Goal: Use online tool/utility: Use online tool/utility

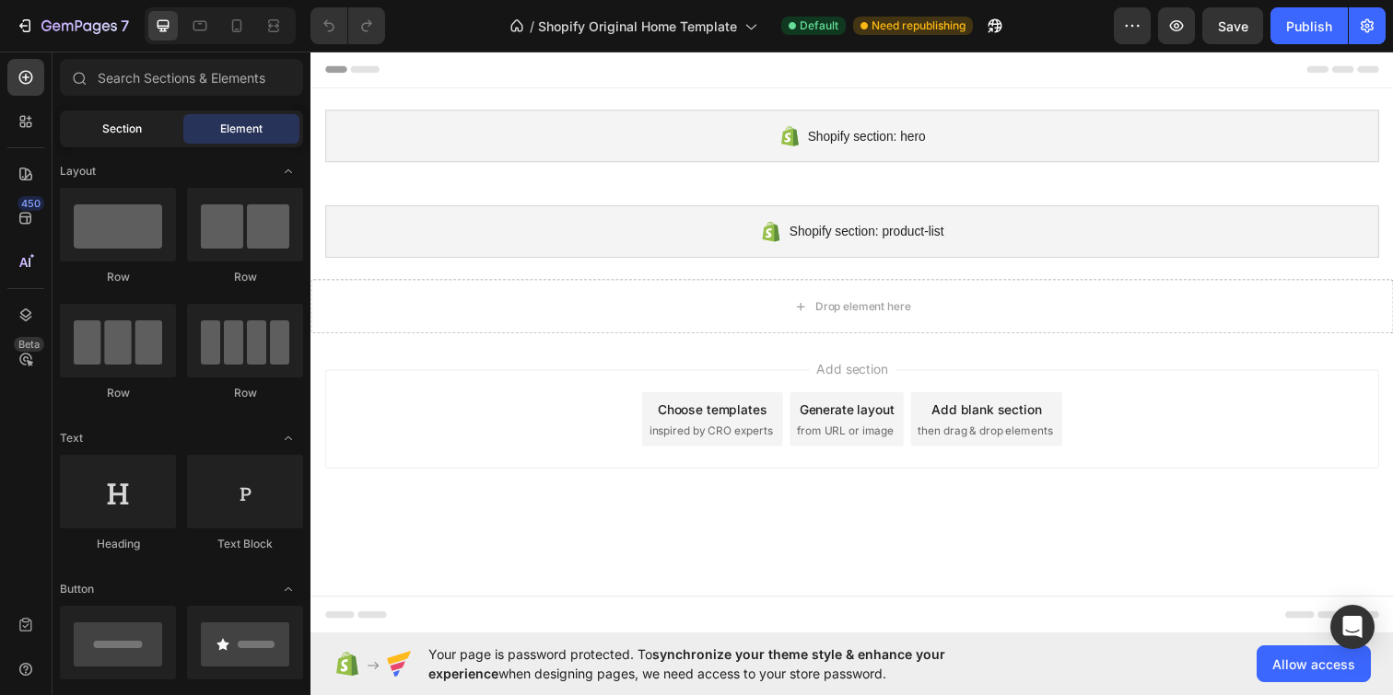
click at [121, 141] on div "Section" at bounding box center [122, 128] width 116 height 29
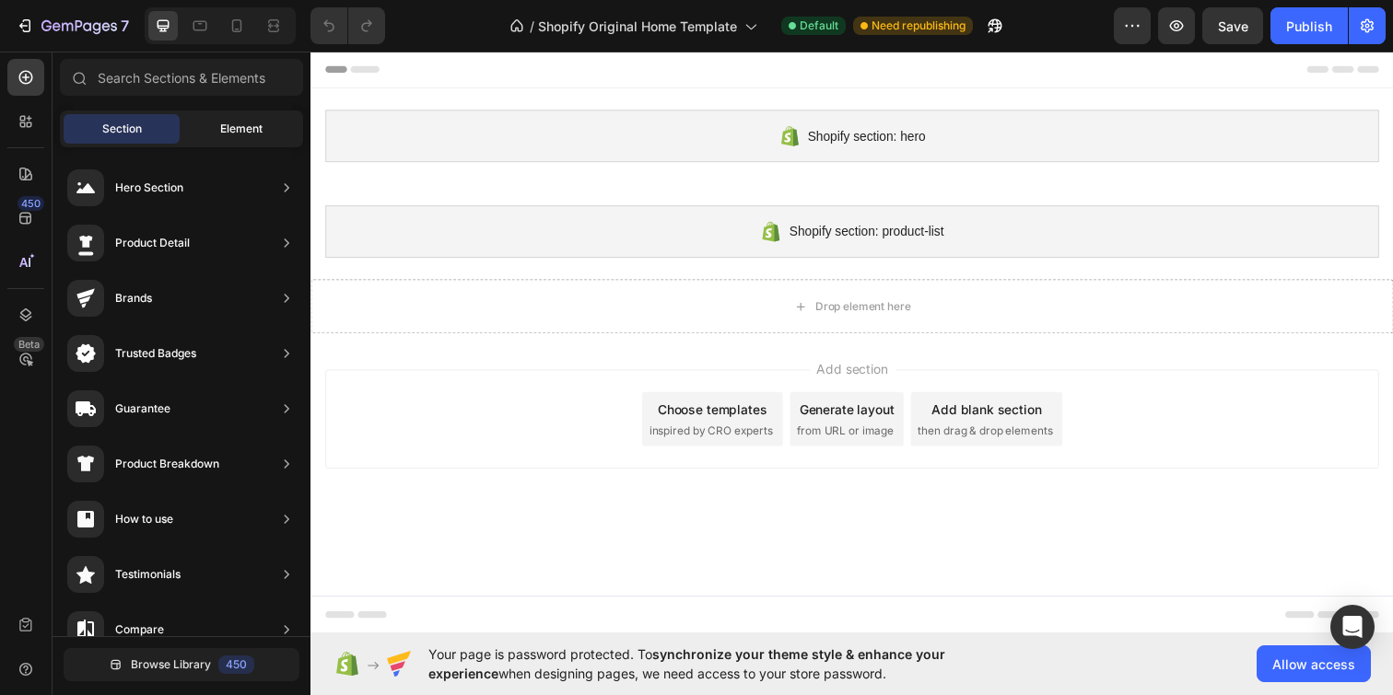
click at [233, 127] on span "Element" at bounding box center [241, 129] width 42 height 17
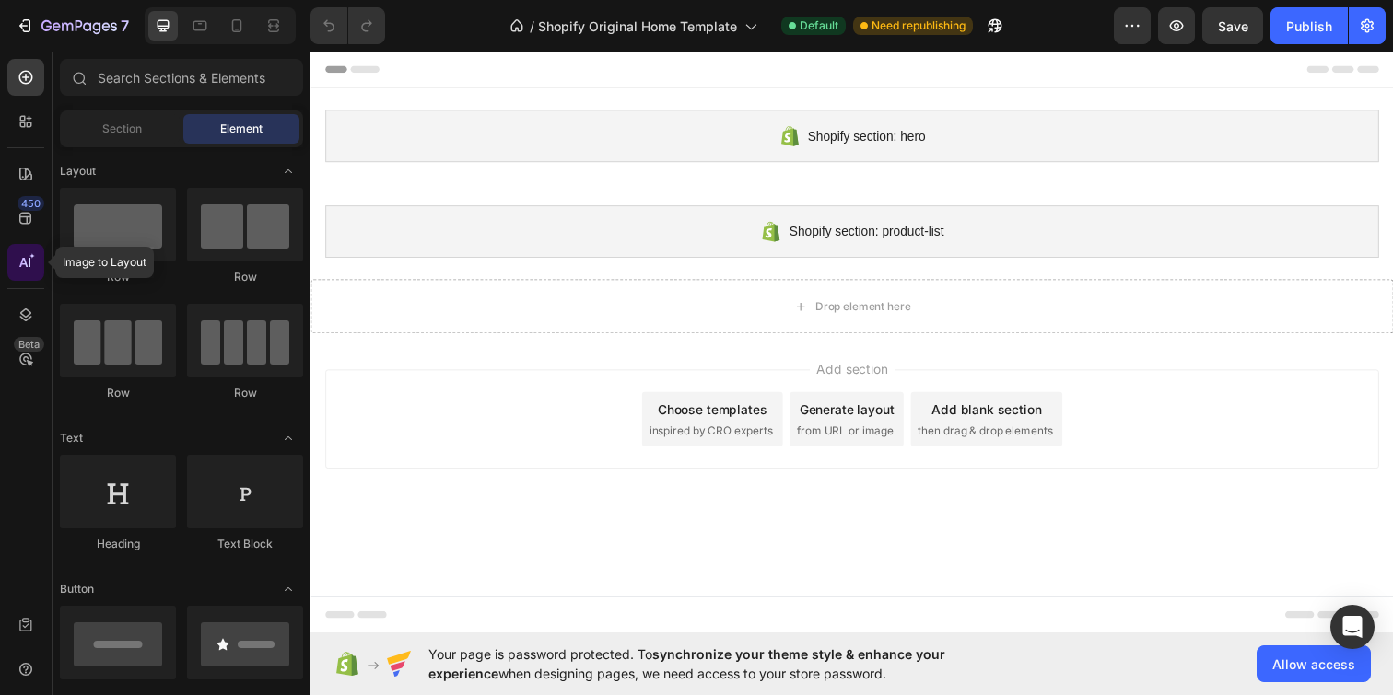
click at [23, 271] on icon at bounding box center [26, 262] width 18 height 18
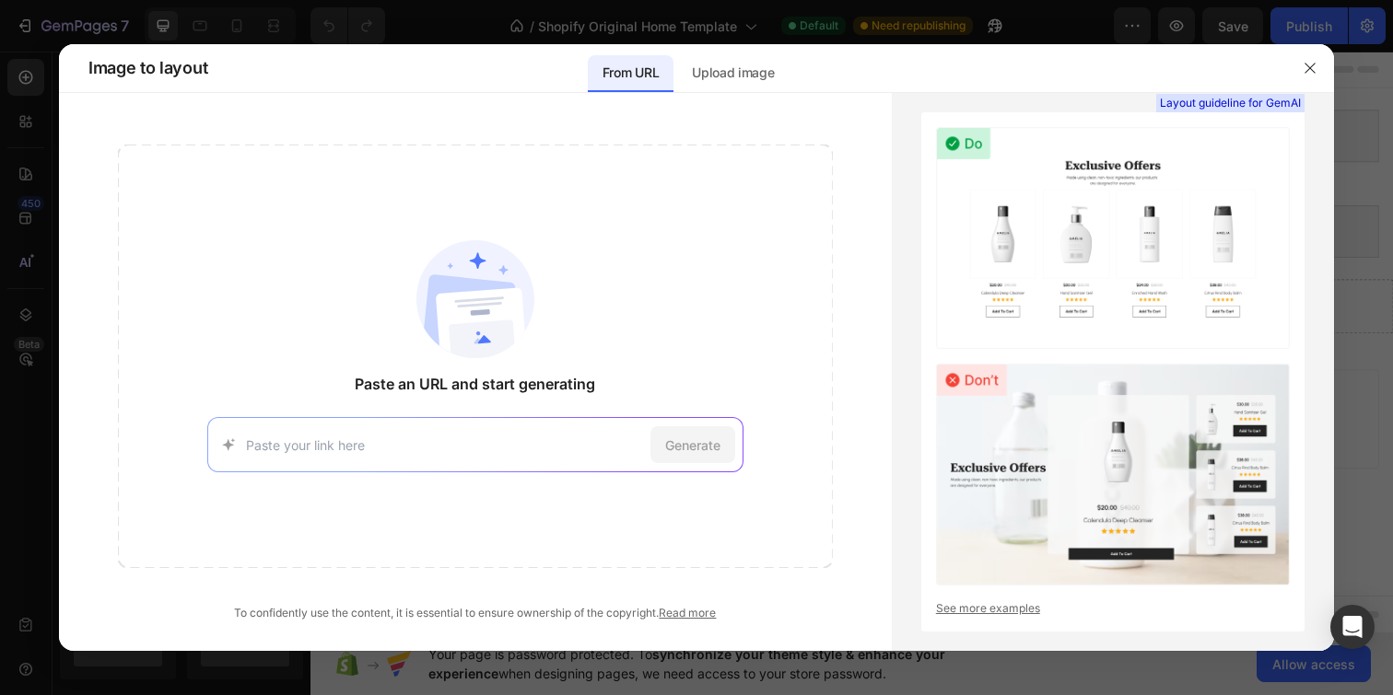
click at [445, 438] on input at bounding box center [444, 445] width 397 height 19
click at [1305, 68] on icon "button" at bounding box center [1309, 68] width 15 height 15
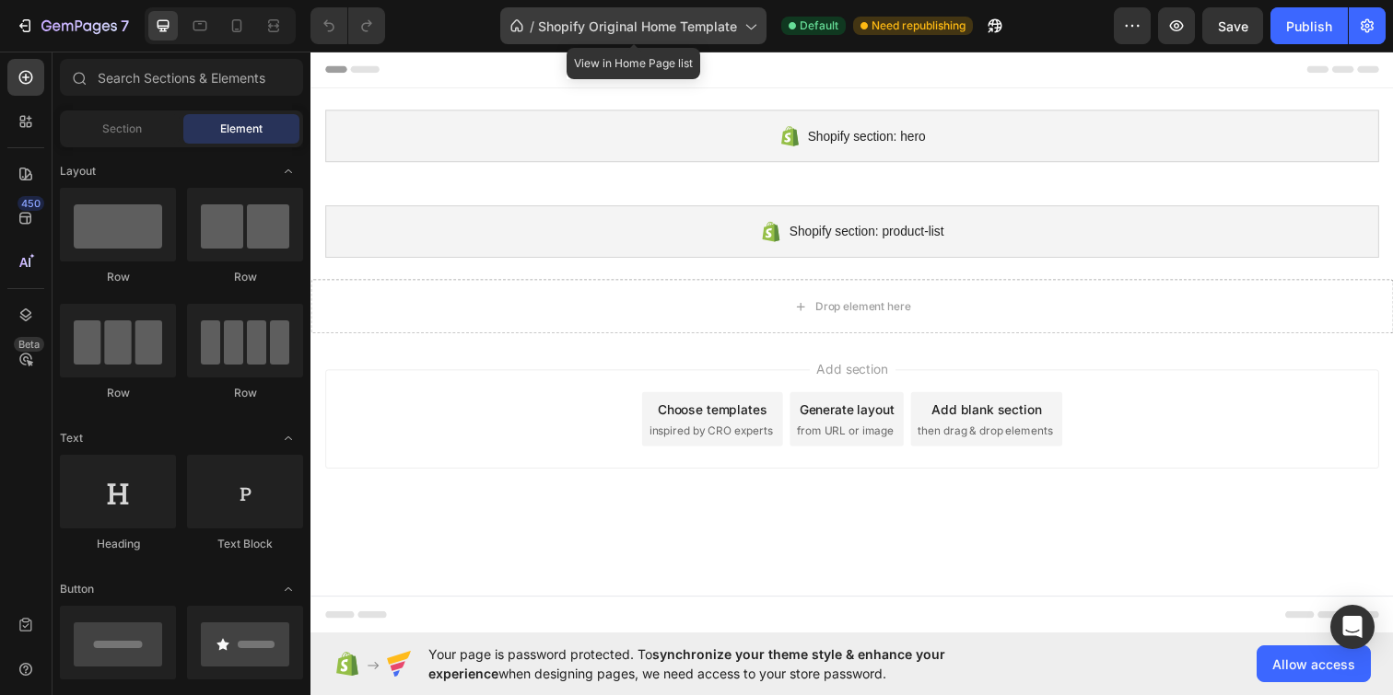
click at [738, 26] on div "/ Shopify Original Home Template" at bounding box center [633, 25] width 266 height 37
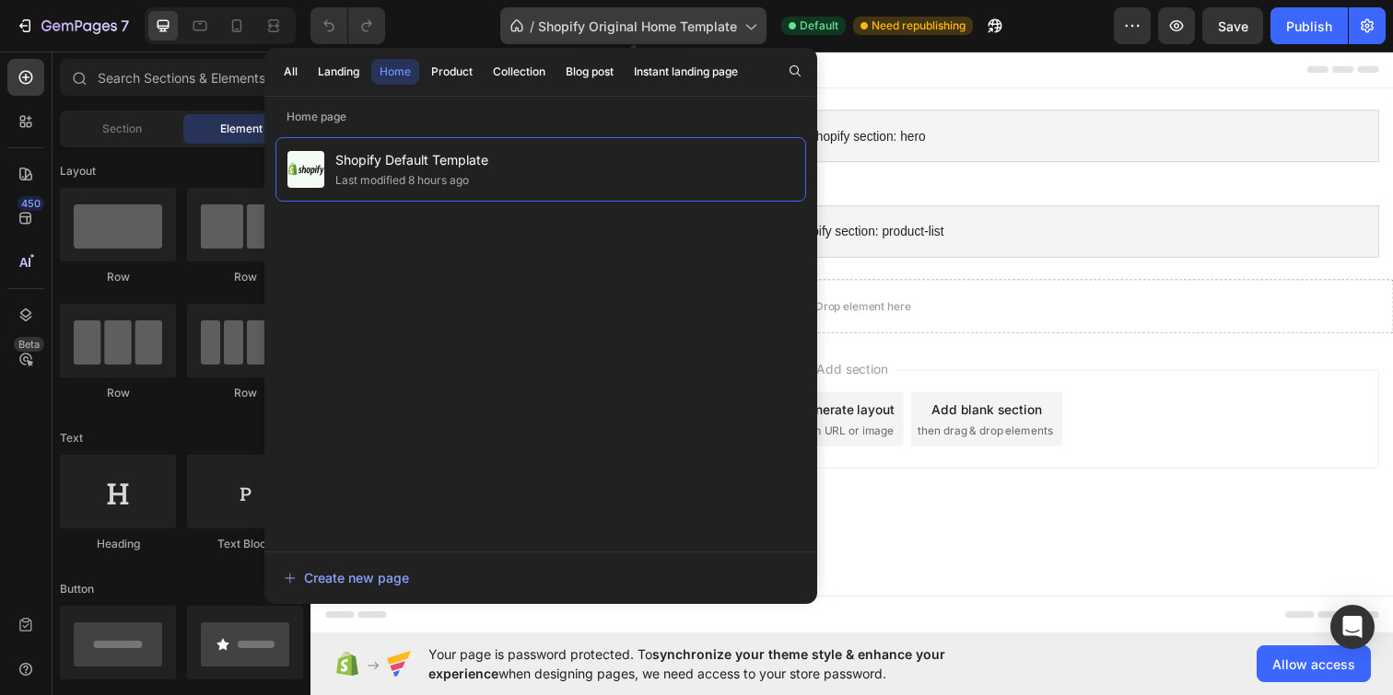
click at [738, 24] on div "/ Shopify Original Home Template" at bounding box center [633, 25] width 266 height 37
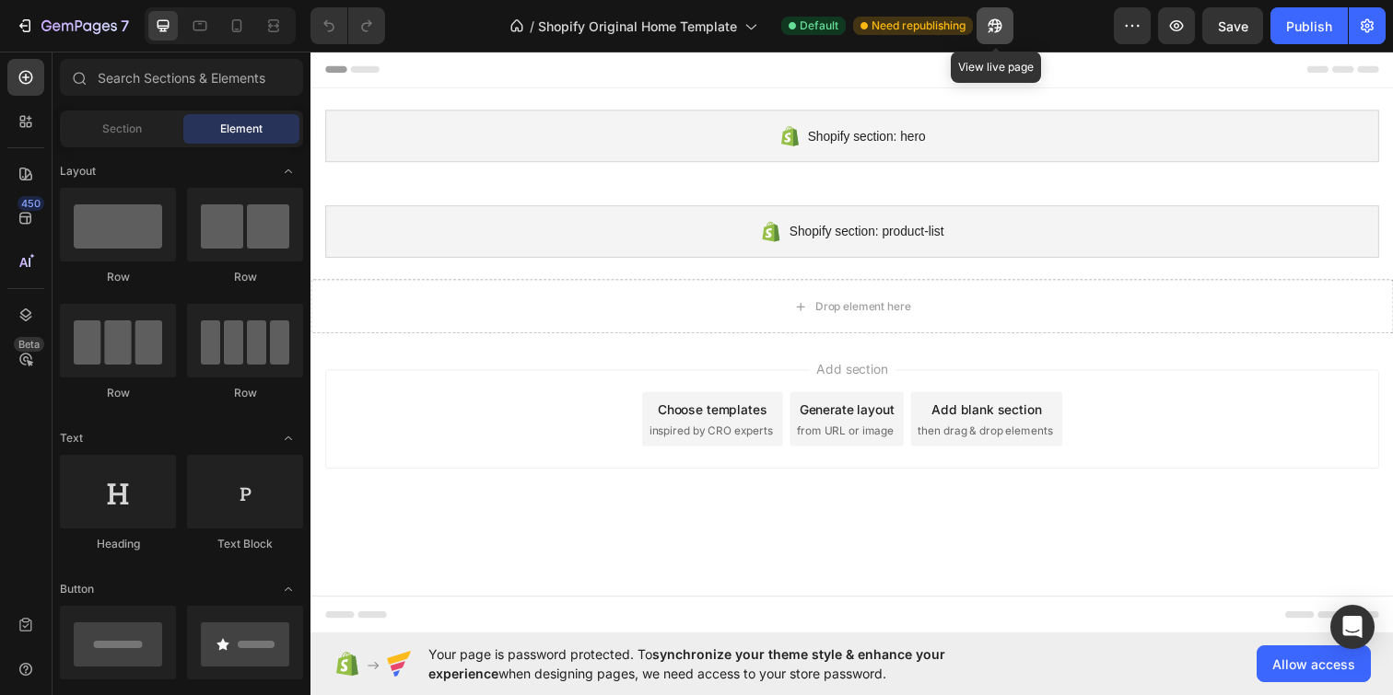
click at [1005, 29] on button "button" at bounding box center [994, 25] width 37 height 37
click at [182, 29] on div "Tablet" at bounding box center [220, 25] width 151 height 37
click at [186, 29] on div at bounding box center [199, 25] width 29 height 29
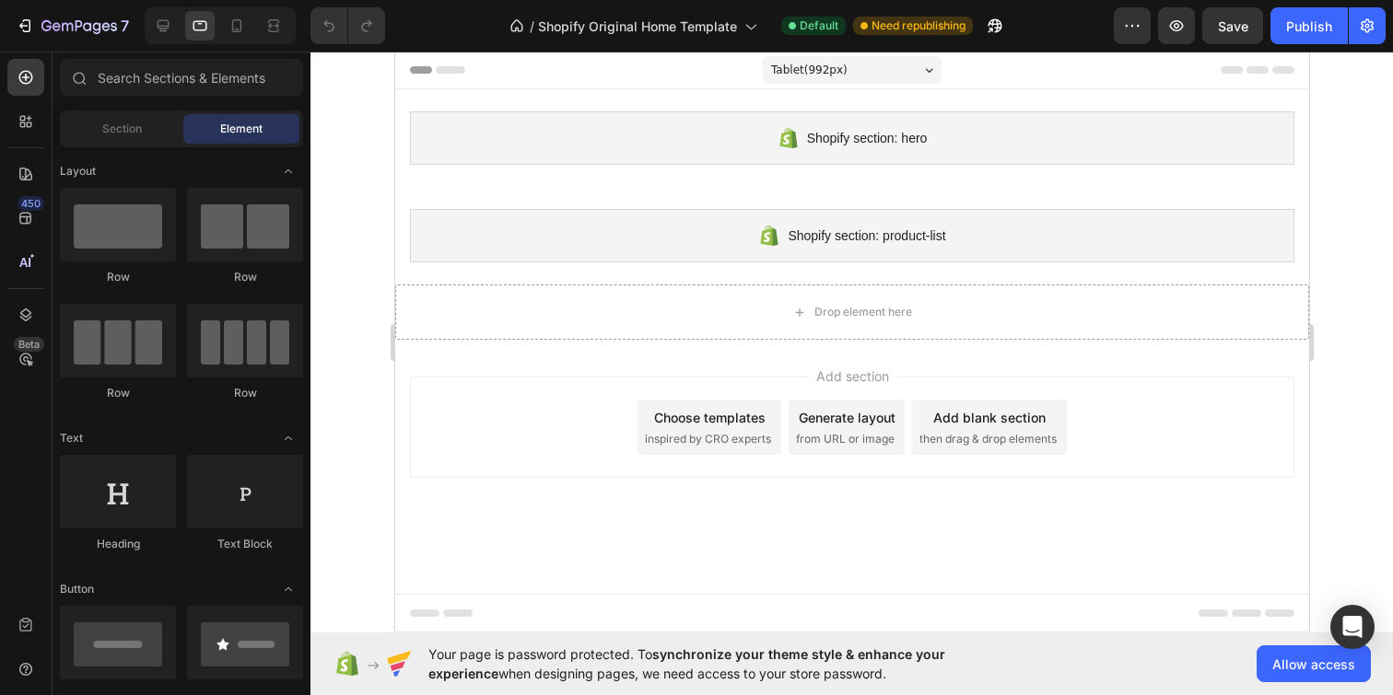
click at [146, 29] on div at bounding box center [220, 25] width 151 height 37
click at [198, 29] on icon at bounding box center [200, 26] width 18 height 18
click at [173, 29] on div at bounding box center [162, 25] width 29 height 29
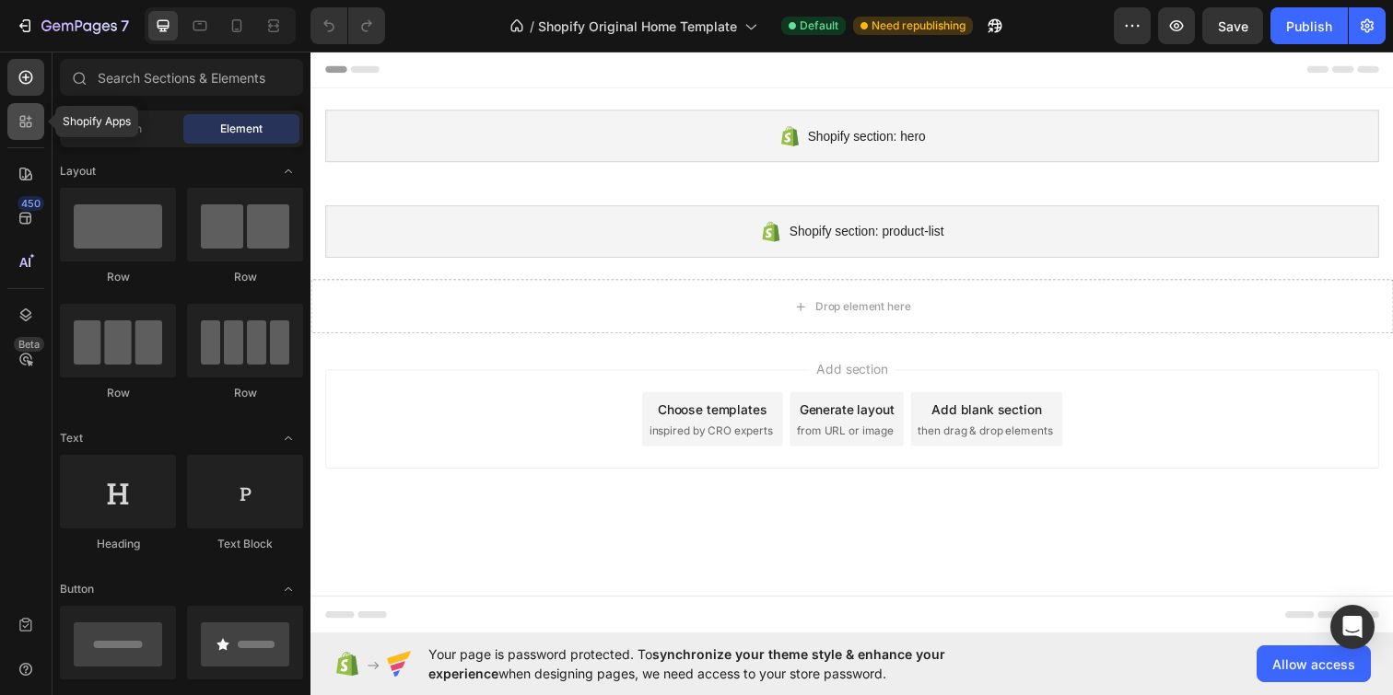
click at [24, 126] on icon at bounding box center [23, 126] width 6 height 6
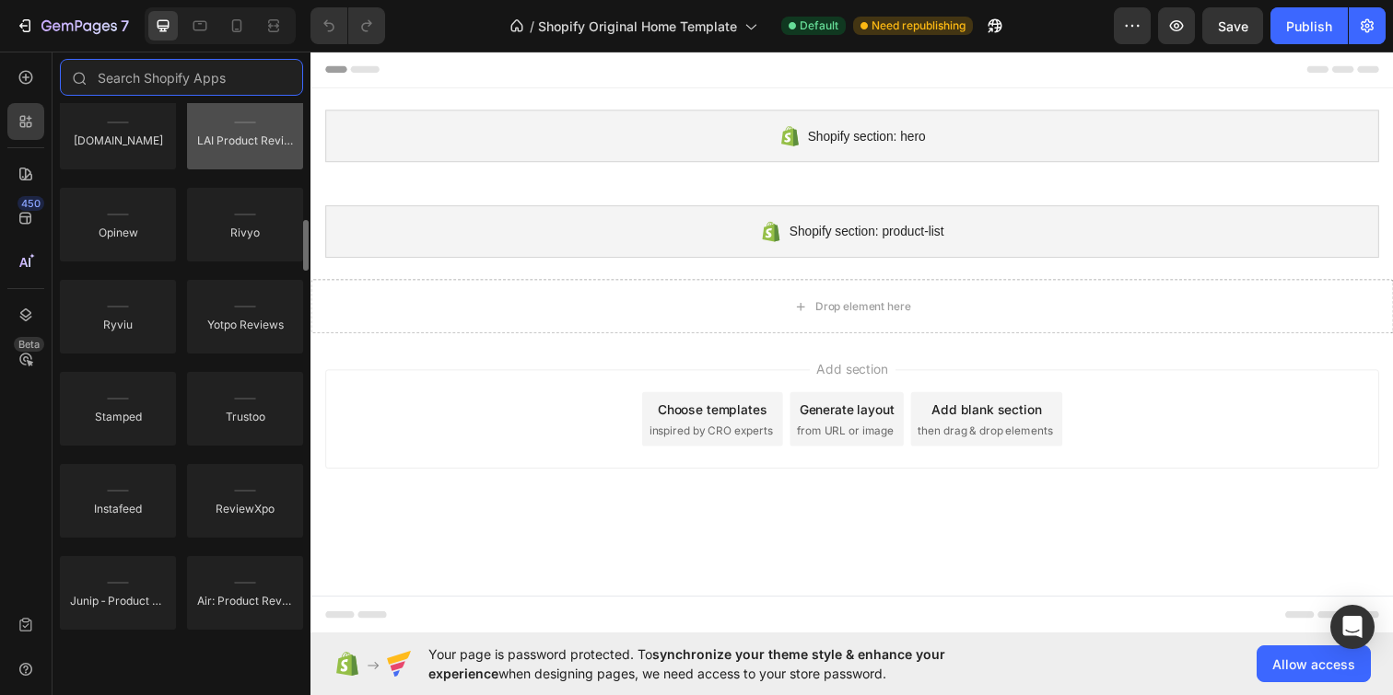
scroll to position [264, 0]
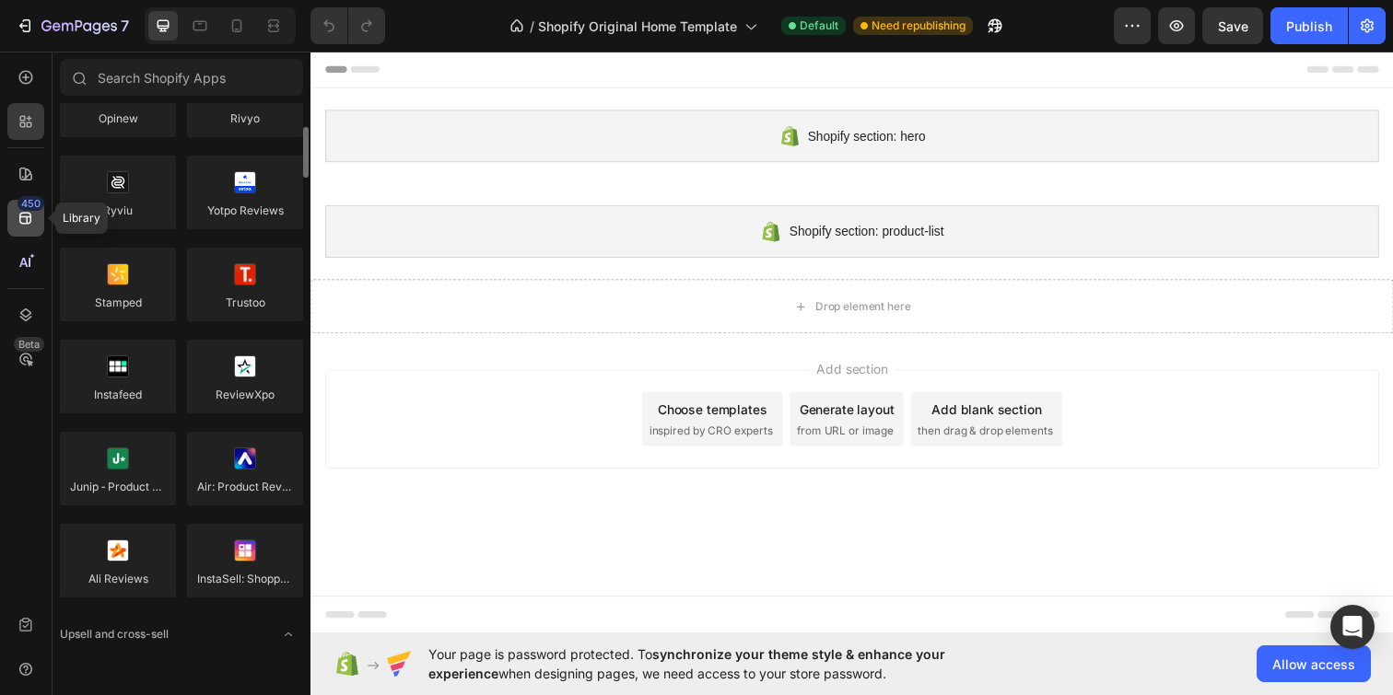
click at [31, 227] on icon at bounding box center [26, 218] width 18 height 18
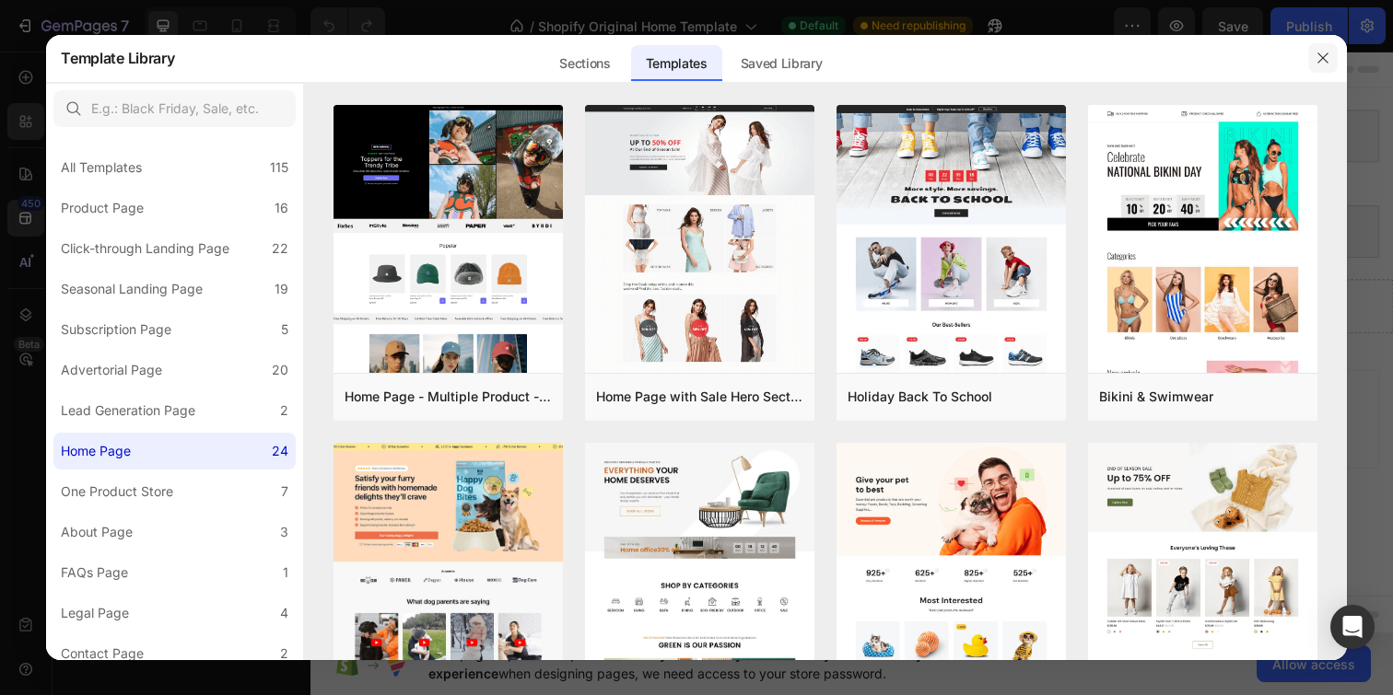
click at [1321, 64] on icon "button" at bounding box center [1322, 58] width 15 height 15
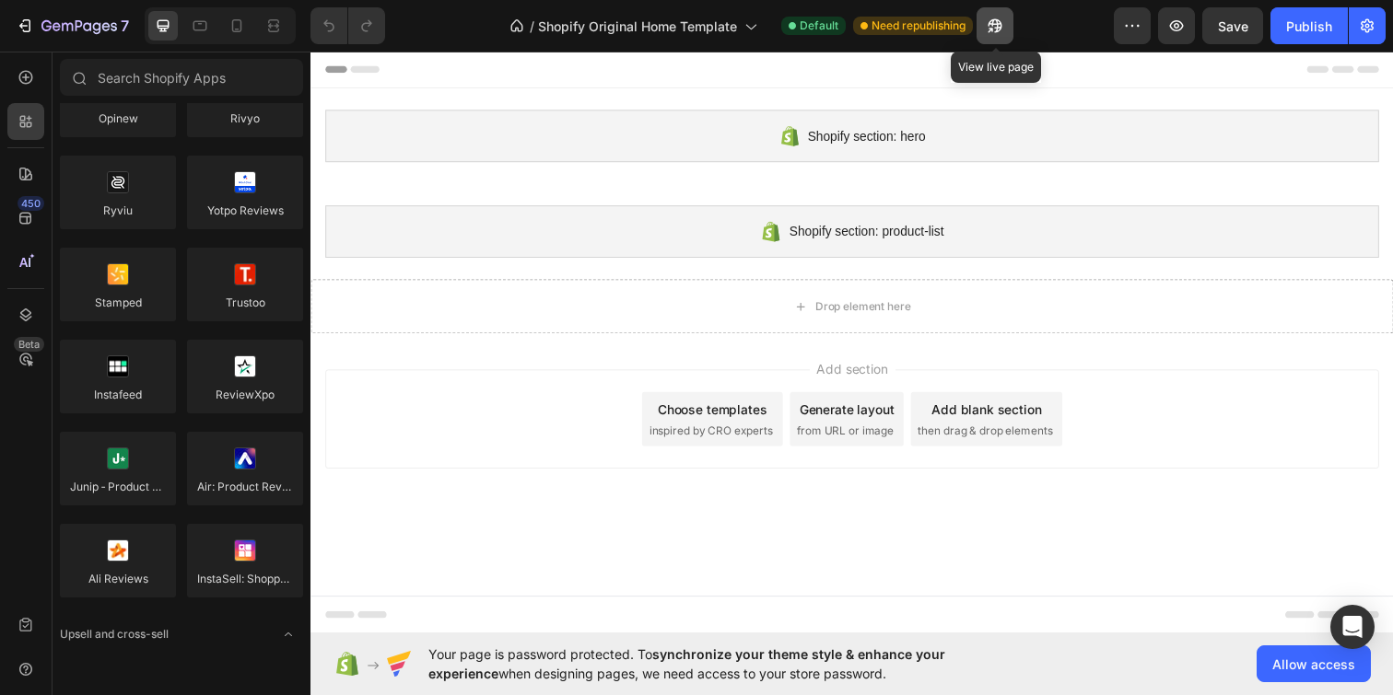
click at [994, 36] on button "button" at bounding box center [994, 25] width 37 height 37
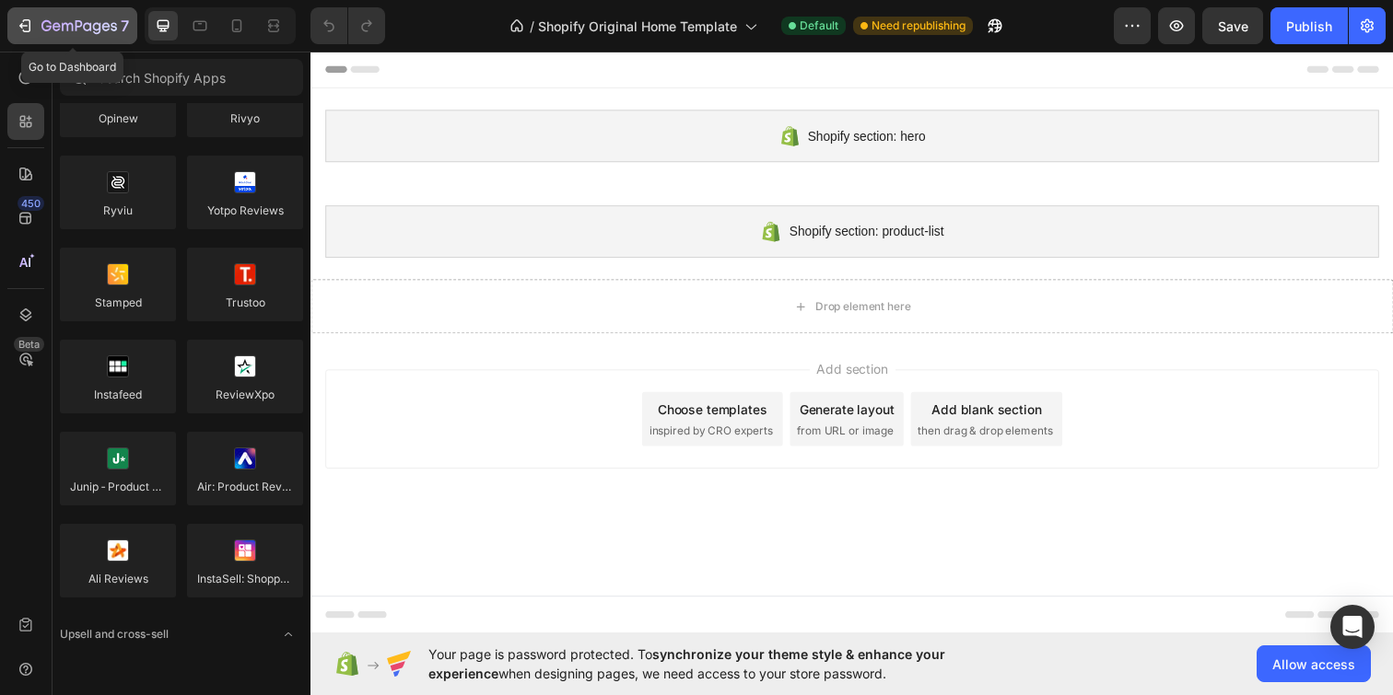
click at [76, 25] on icon "button" at bounding box center [79, 25] width 7 height 11
